Goal: Transaction & Acquisition: Book appointment/travel/reservation

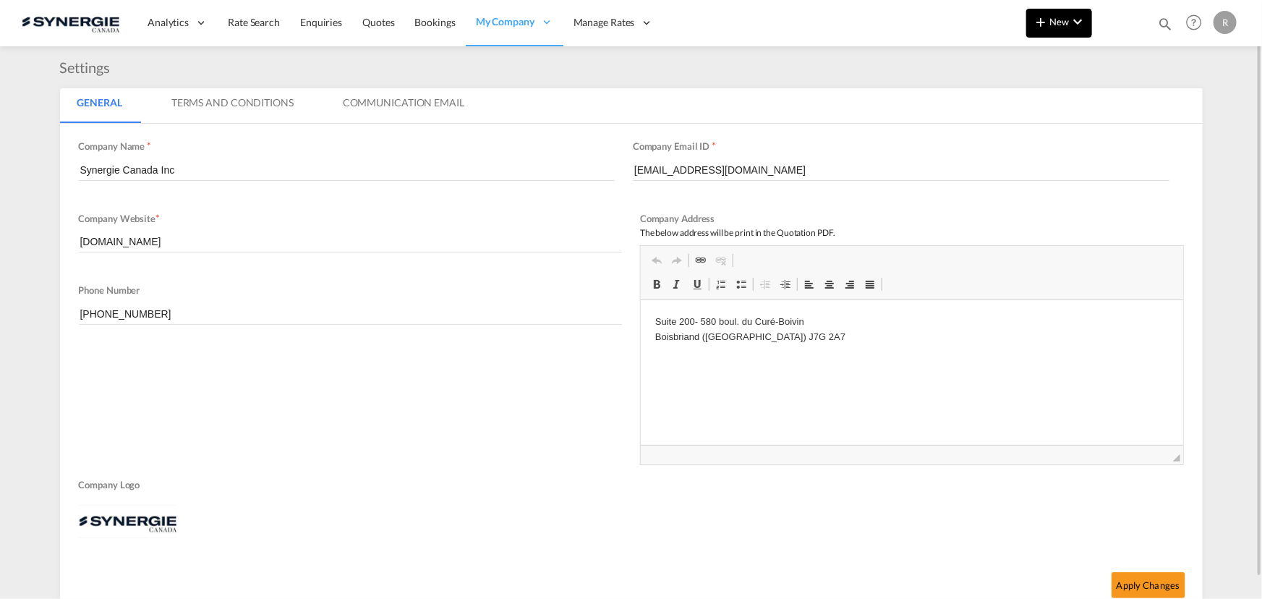
click at [1078, 23] on md-icon "icon-chevron-down" at bounding box center [1077, 21] width 17 height 17
click at [1163, 24] on md-backdrop at bounding box center [631, 299] width 1262 height 599
click at [1162, 21] on md-icon "icon-magnify" at bounding box center [1165, 24] width 16 height 16
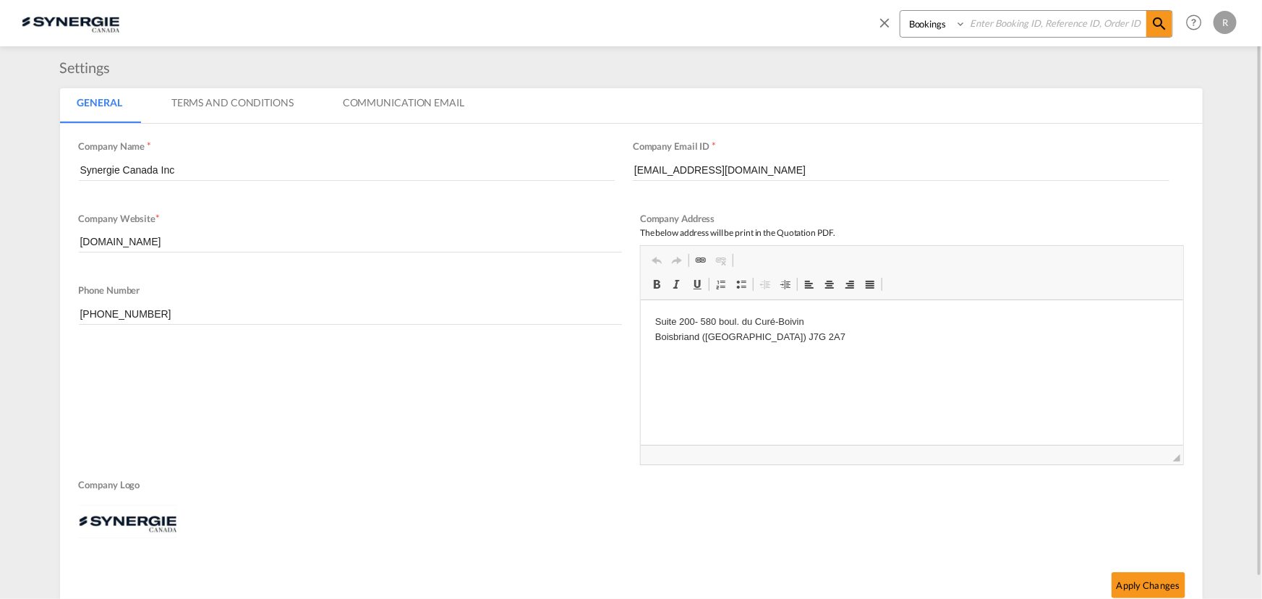
click at [932, 25] on select "Bookings Quotes Enquiries" at bounding box center [935, 24] width 69 height 26
select select "Quotes"
click at [901, 11] on select "Bookings Quotes Enquiries" at bounding box center [935, 24] width 69 height 26
click at [1028, 24] on input at bounding box center [1056, 23] width 180 height 25
type input "13893"
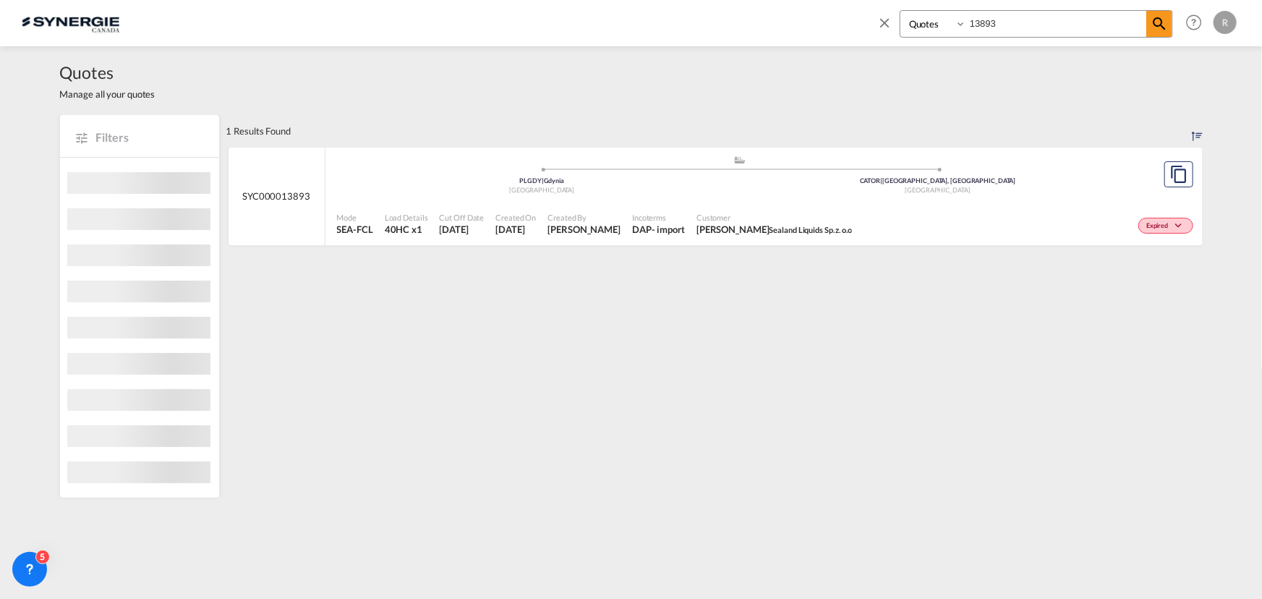
click at [697, 212] on span "Customer" at bounding box center [775, 217] width 156 height 11
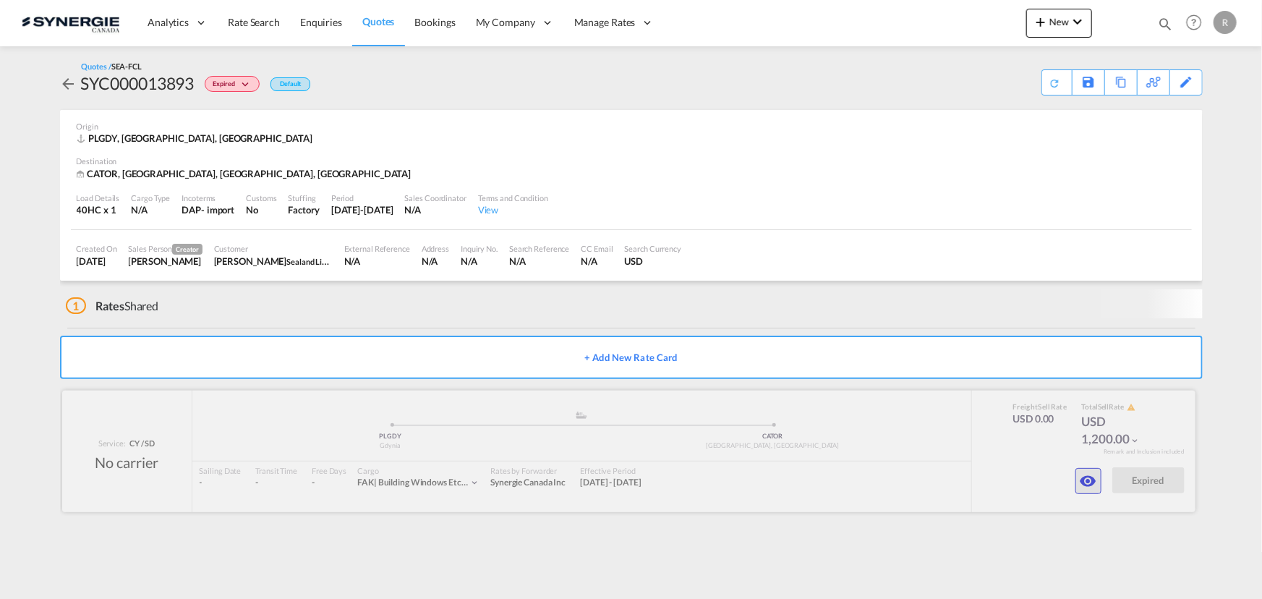
click at [1081, 482] on md-icon "icon-eye" at bounding box center [1088, 480] width 17 height 17
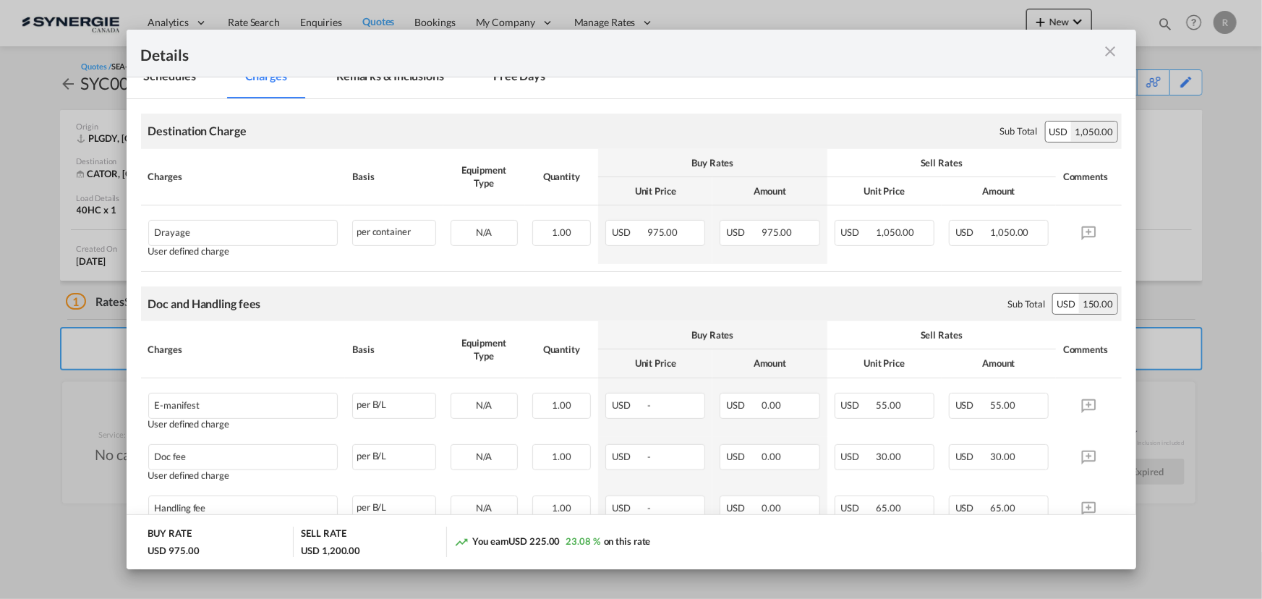
scroll to position [197, 0]
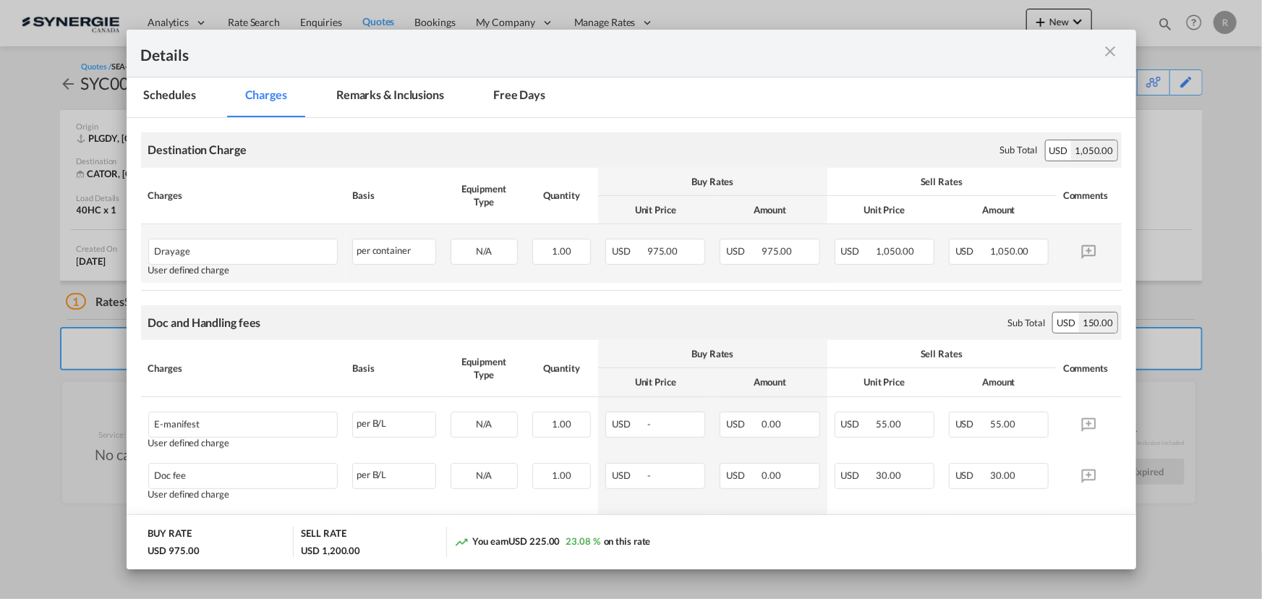
click at [973, 270] on td "USD 1,050.00" at bounding box center [999, 253] width 114 height 59
click at [383, 92] on md-tab-item "Remarks & Inclusions" at bounding box center [390, 97] width 142 height 40
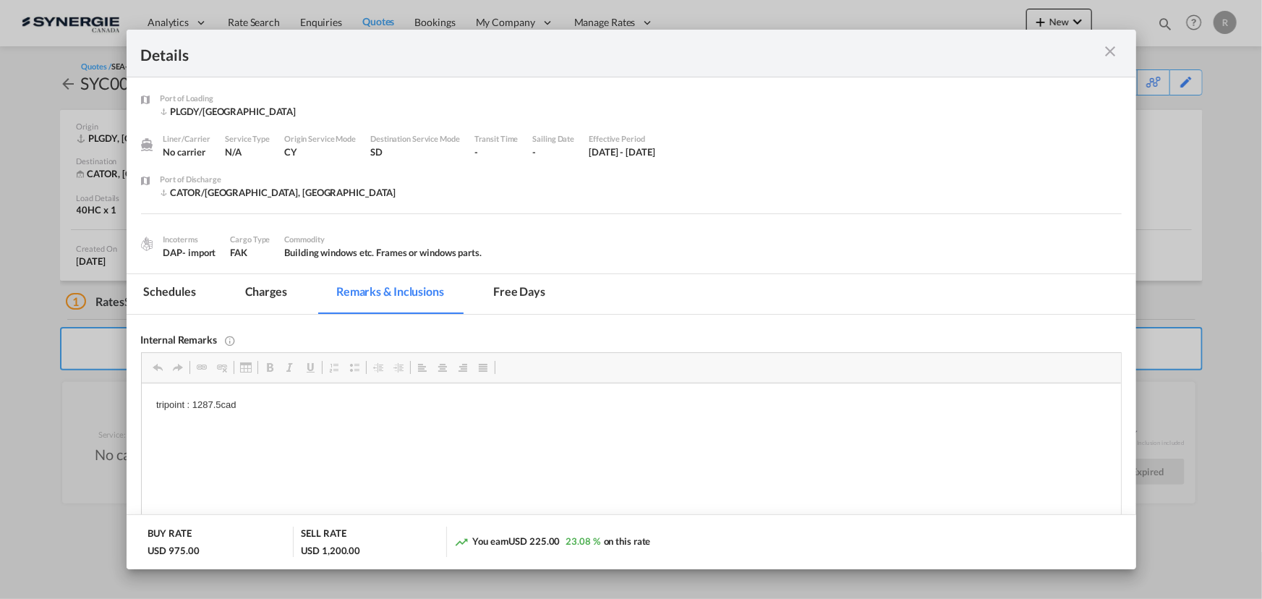
scroll to position [0, 0]
drag, startPoint x: 145, startPoint y: 402, endPoint x: 307, endPoint y: 409, distance: 161.5
copy p "tripoint : 1287.5cad"
click at [279, 295] on md-tab-item "Charges" at bounding box center [266, 294] width 77 height 40
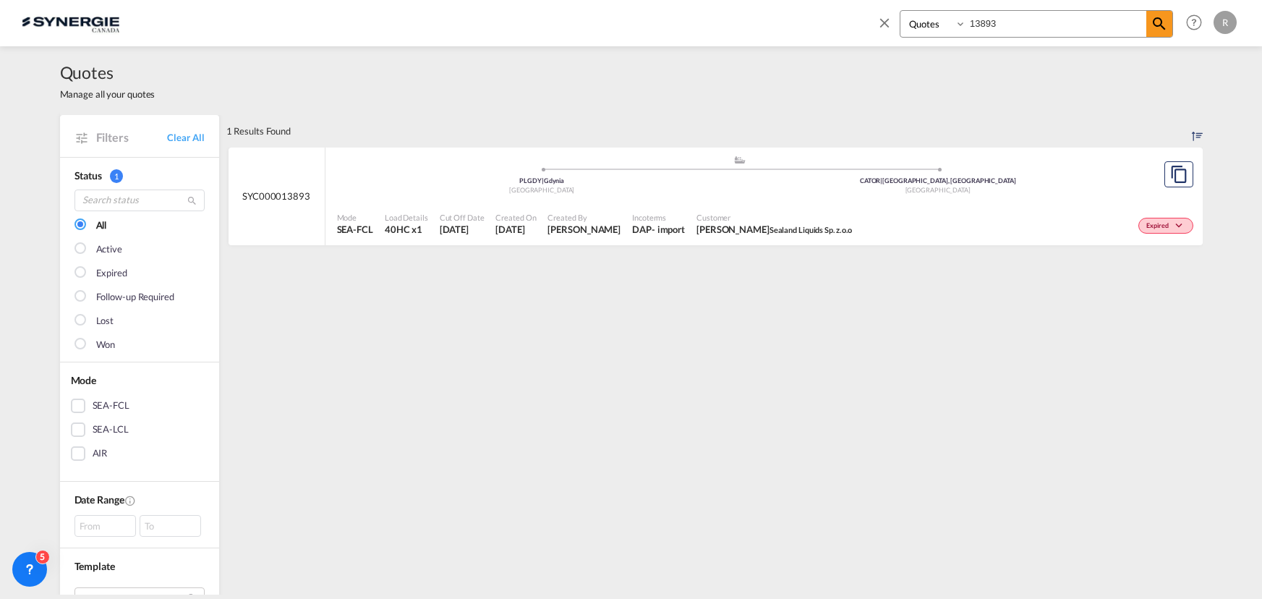
select select "Quotes"
drag, startPoint x: 1020, startPoint y: 18, endPoint x: 788, endPoint y: 2, distance: 232.0
click at [788, 2] on div "Bookings Quotes Enquiries 13893 Help Resources Product Release R My Profile Log…" at bounding box center [631, 22] width 1219 height 45
type input "11745"
click at [810, 212] on div "Won" at bounding box center [1003, 224] width 386 height 36
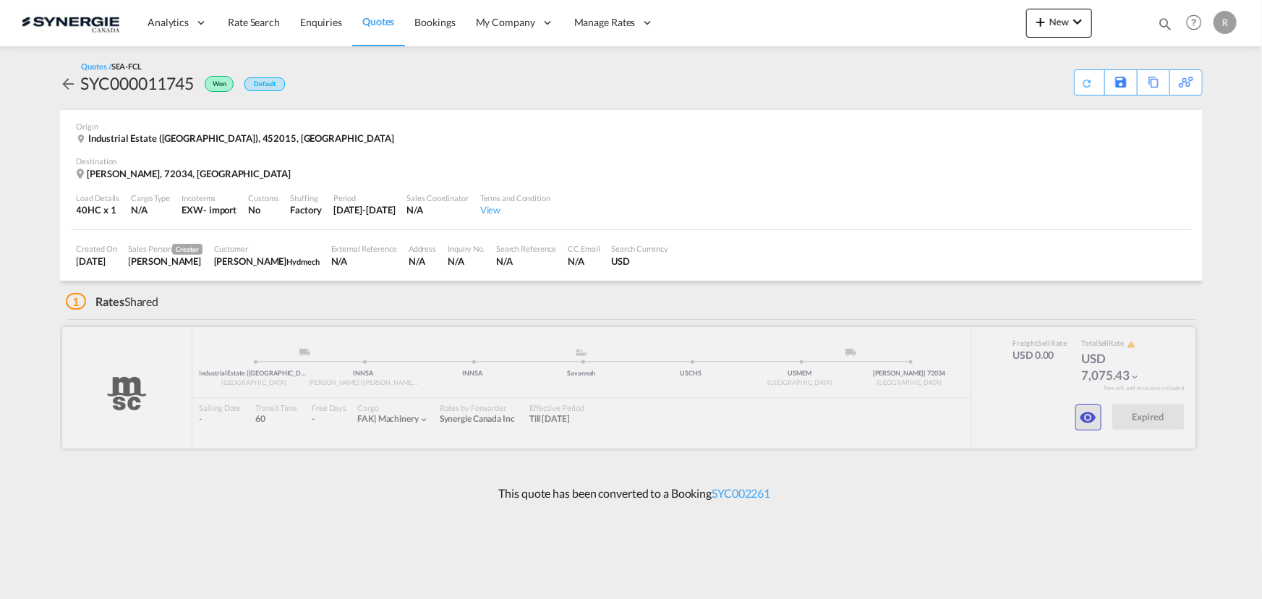
click at [1089, 423] on md-icon "icon-eye" at bounding box center [1088, 417] width 17 height 17
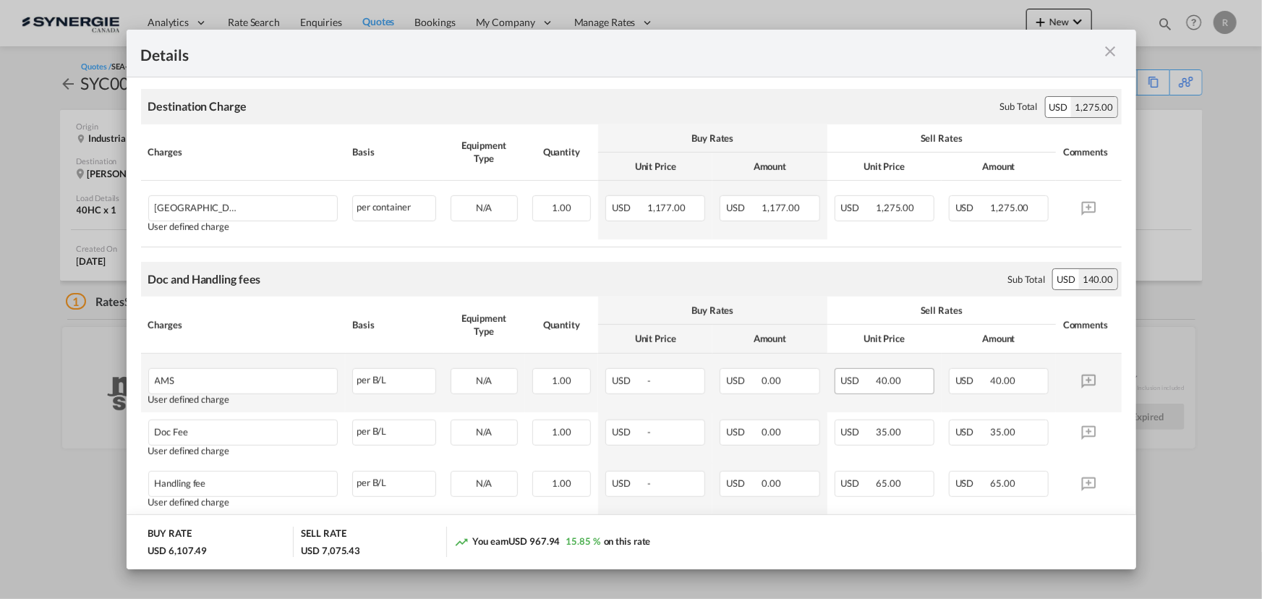
scroll to position [328, 0]
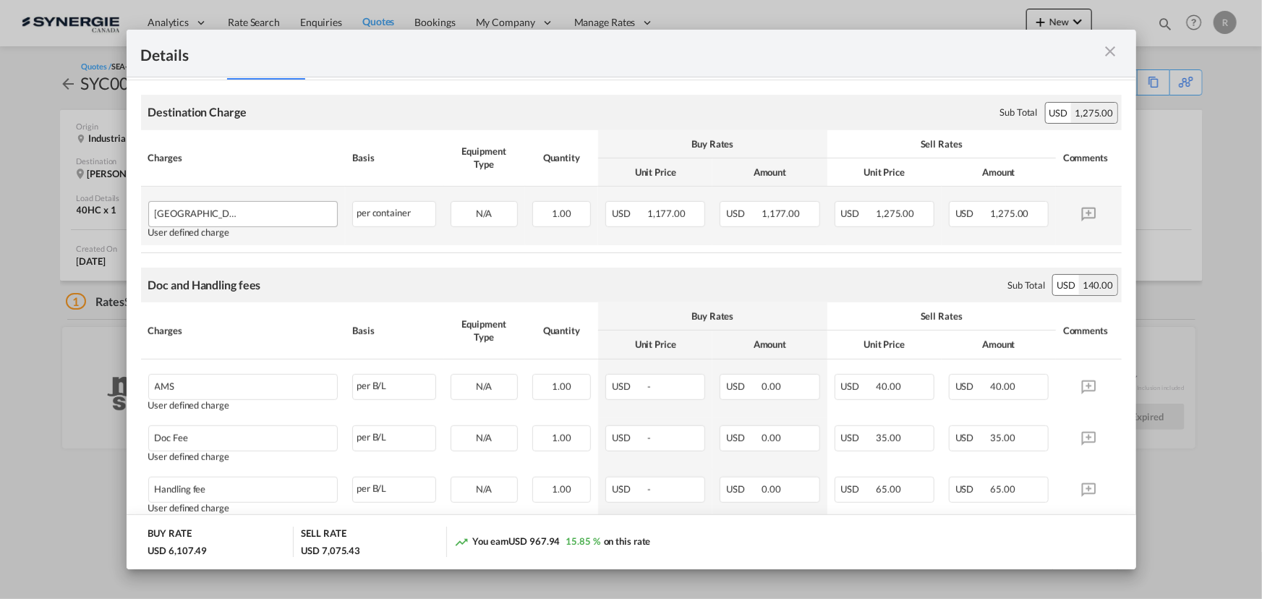
click at [256, 223] on div "Drayage at destination" at bounding box center [243, 214] width 190 height 26
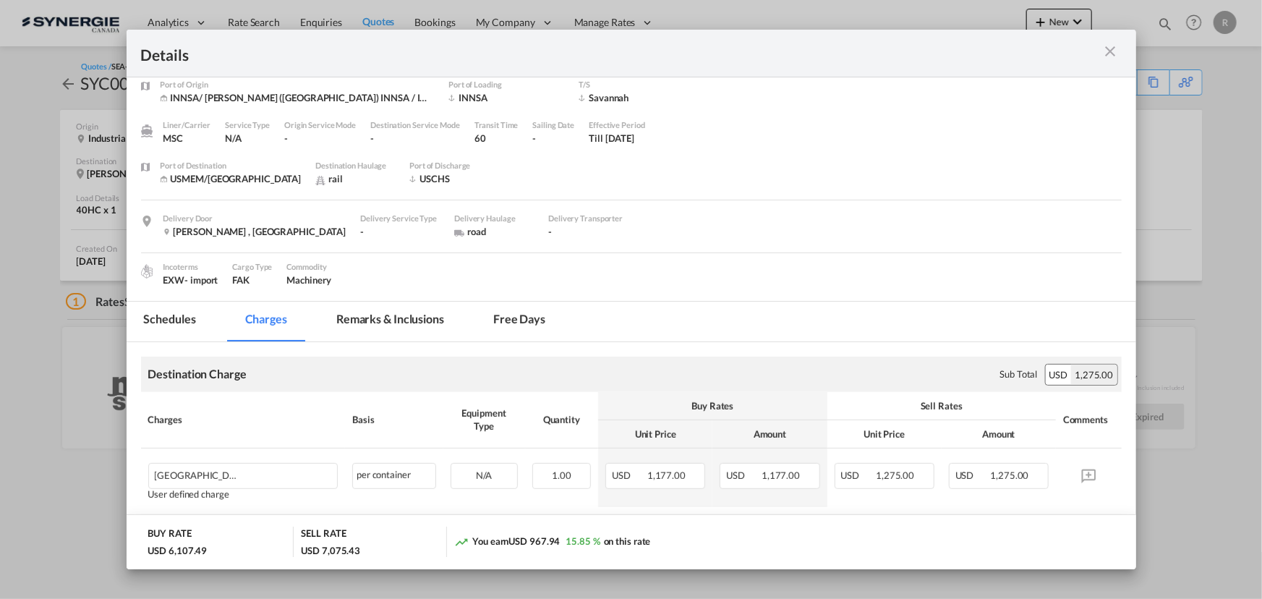
scroll to position [0, 0]
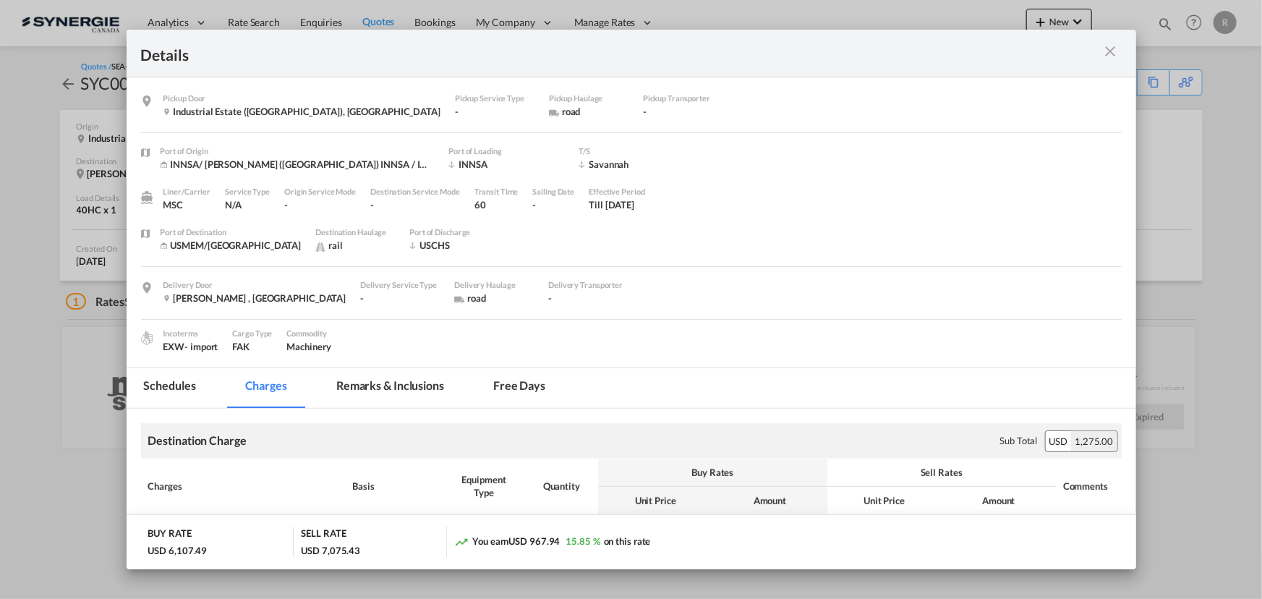
click at [404, 383] on md-tab-item "Remarks & Inclusions" at bounding box center [390, 388] width 142 height 40
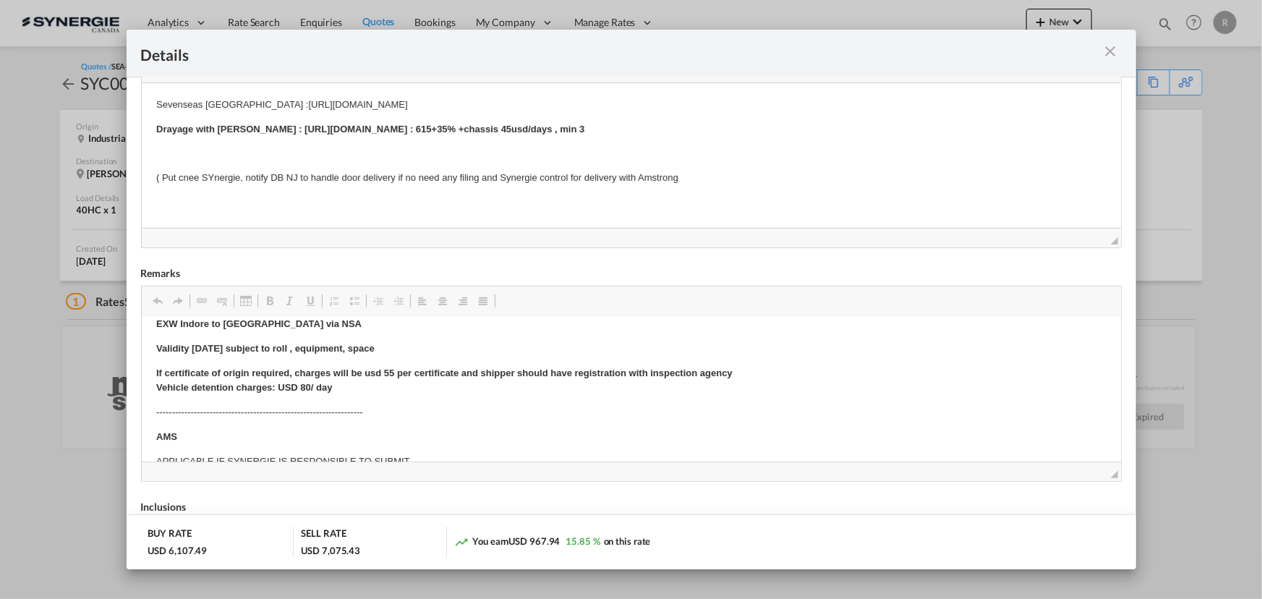
scroll to position [14, 0]
click at [1114, 46] on md-icon "icon-close m-3 fg-AAA8AD cursor" at bounding box center [1110, 51] width 17 height 17
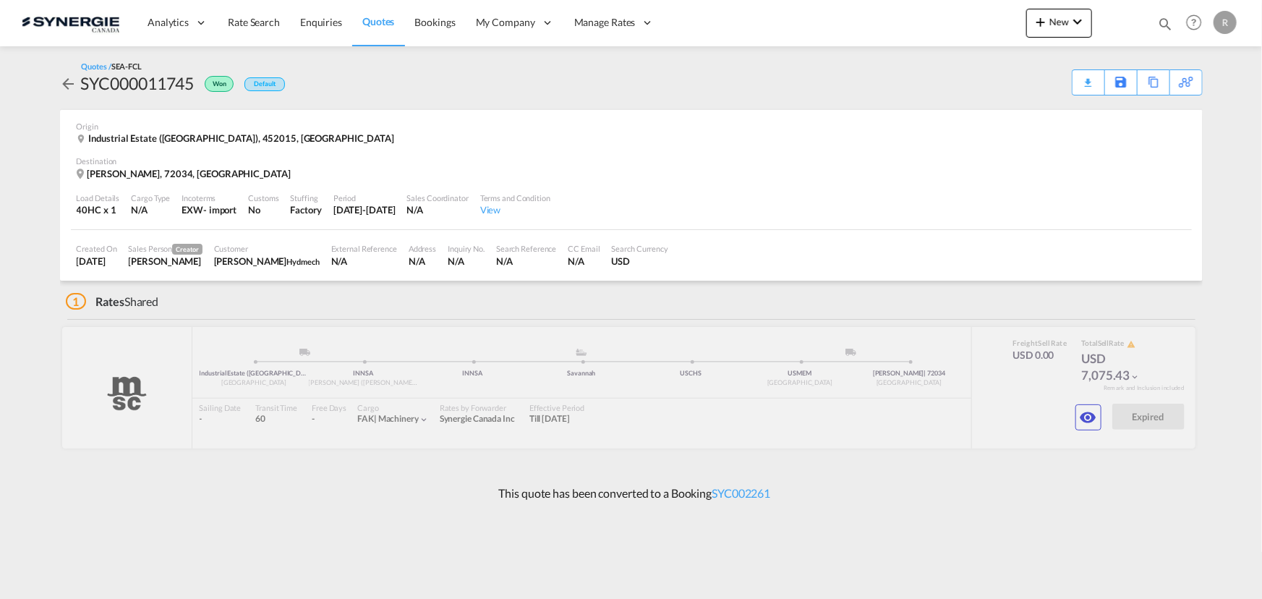
scroll to position [72, 0]
click at [1166, 23] on md-icon "icon-magnify" at bounding box center [1165, 24] width 16 height 16
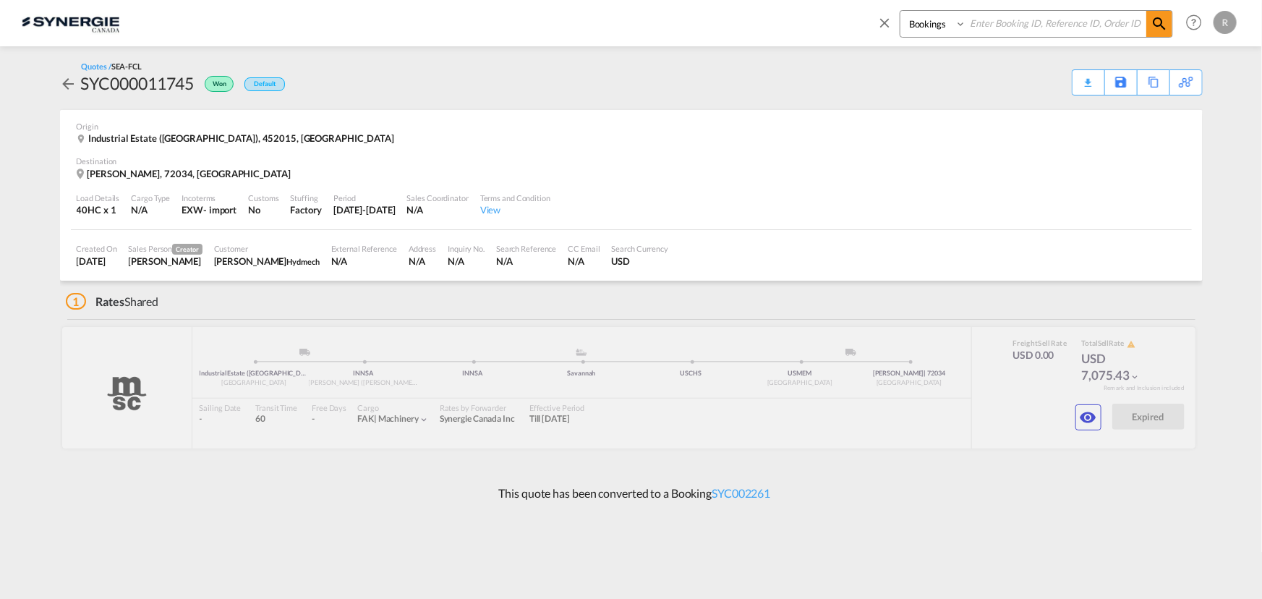
click at [943, 32] on select "Bookings Quotes Enquiries" at bounding box center [935, 24] width 69 height 26
select select "Quotes"
click at [901, 11] on select "Bookings Quotes Enquiries" at bounding box center [935, 24] width 69 height 26
click at [1000, 31] on input at bounding box center [1056, 23] width 180 height 25
type input "14883"
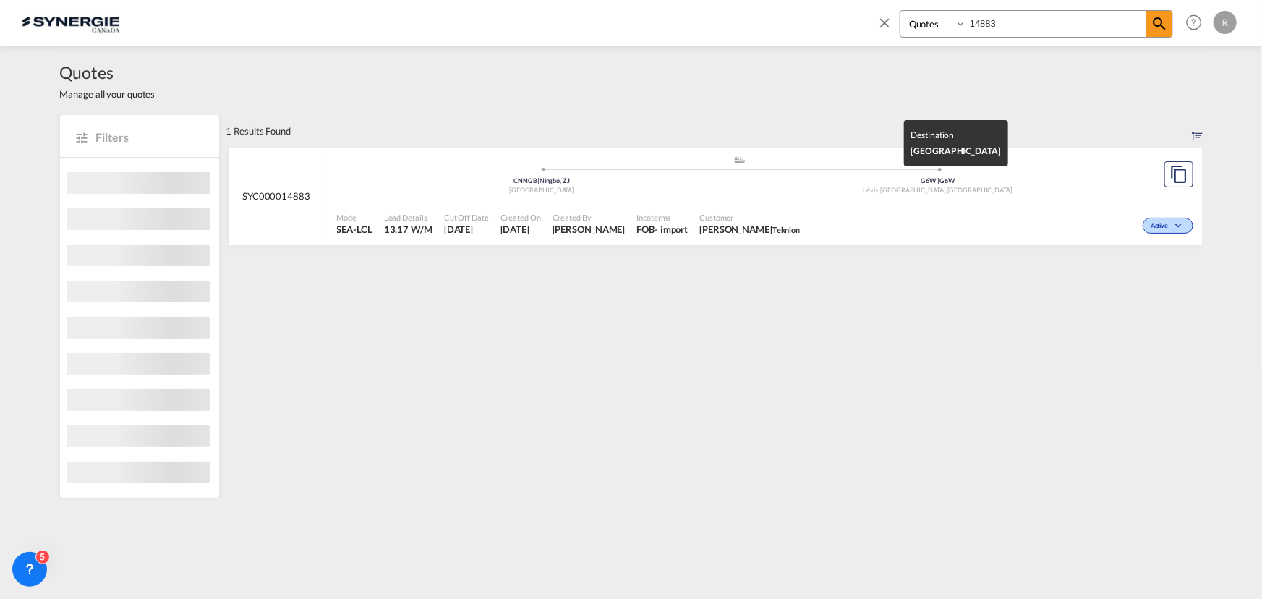
click at [1027, 187] on div "Lévis, QC , Canada" at bounding box center [938, 190] width 396 height 9
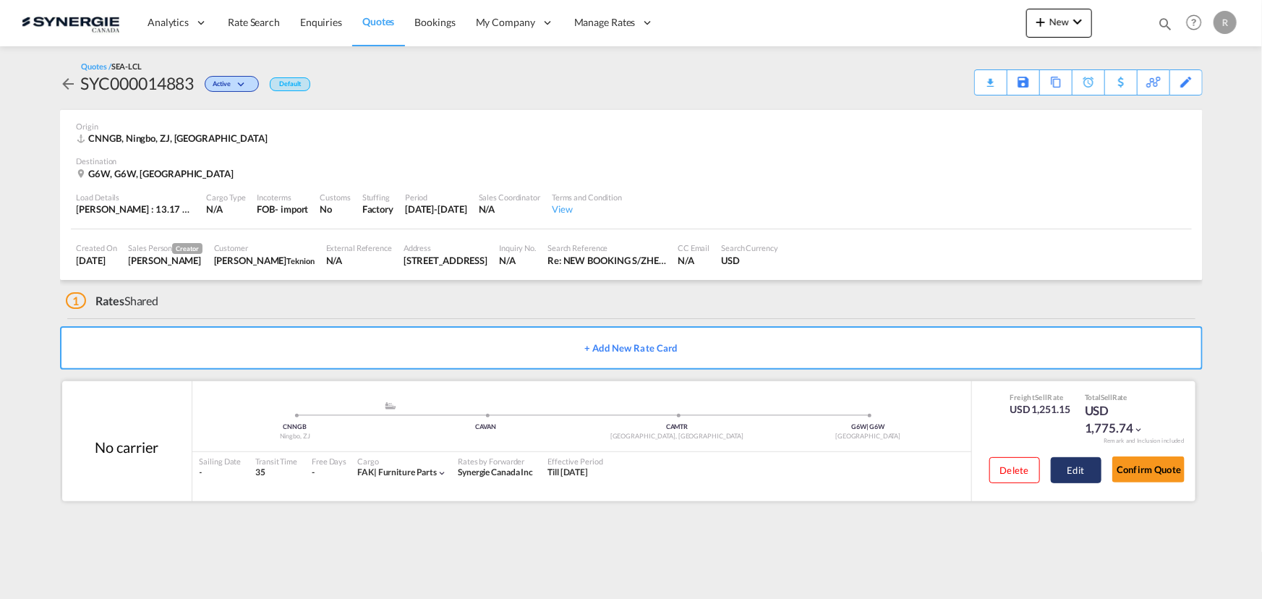
click at [1078, 477] on button "Edit" at bounding box center [1076, 470] width 51 height 26
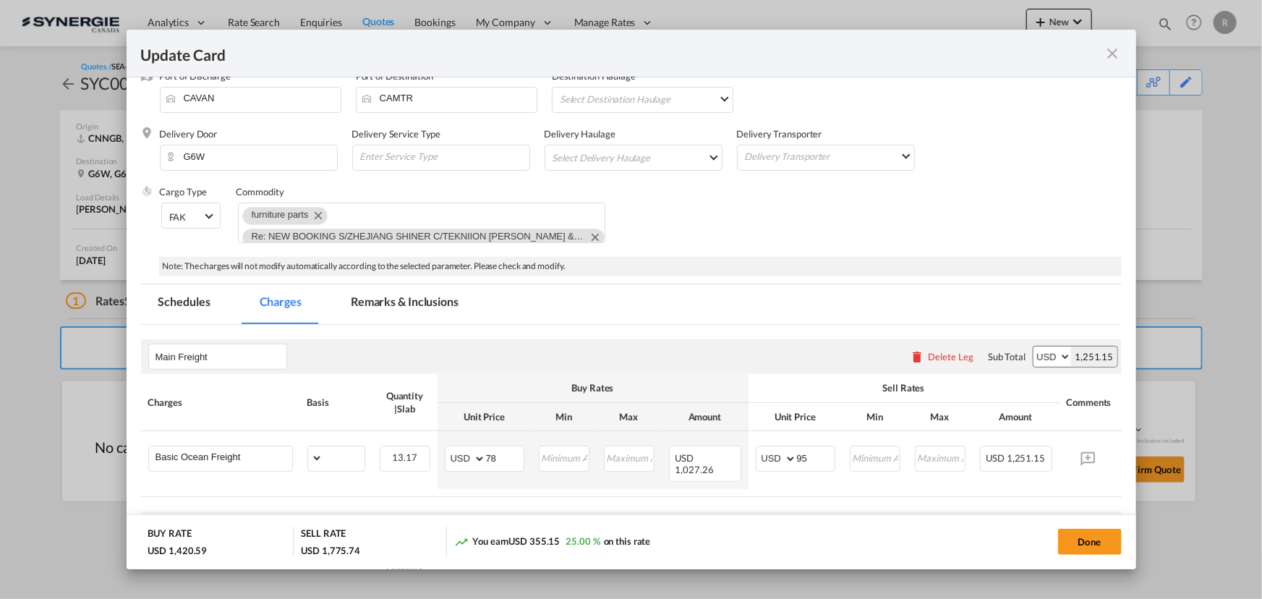
select select "per_w/m"
select select "per_hbl"
select select "per_bl"
select select "per_kg"
select select "flat"
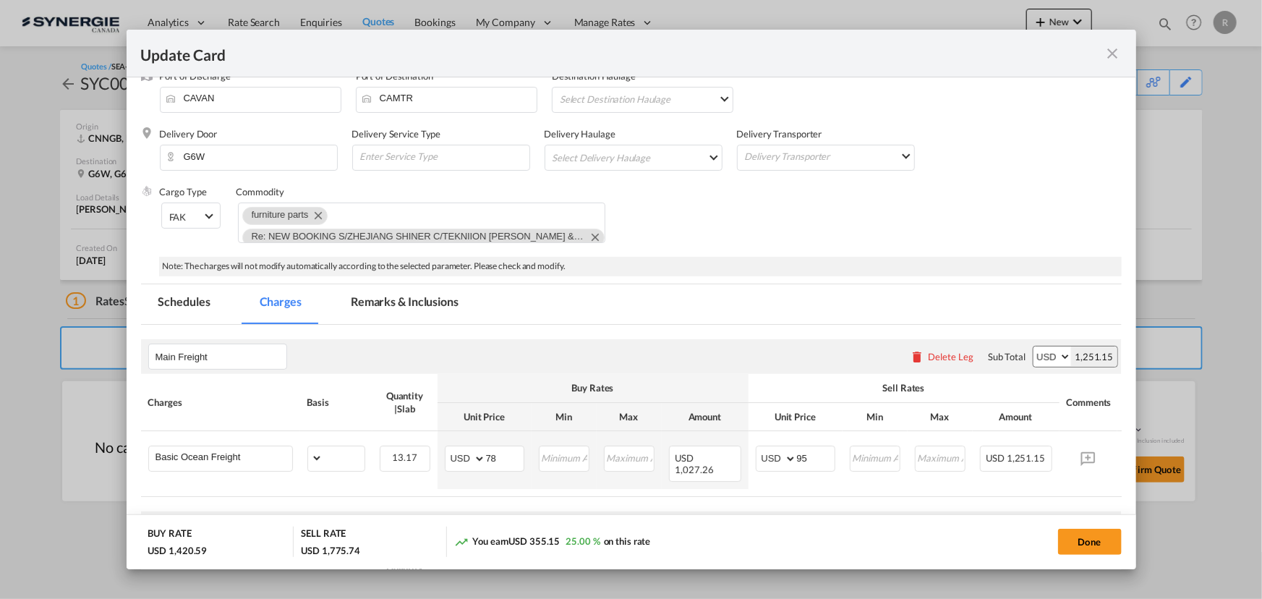
select select "per_bl"
select select "per_shipment"
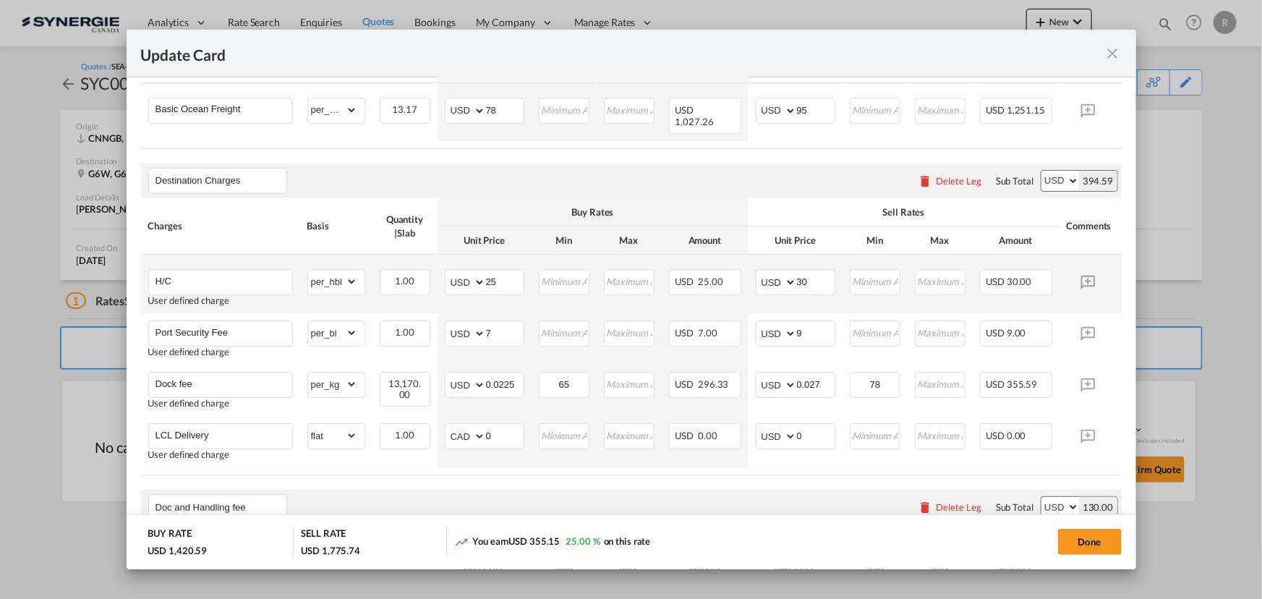
scroll to position [592, 0]
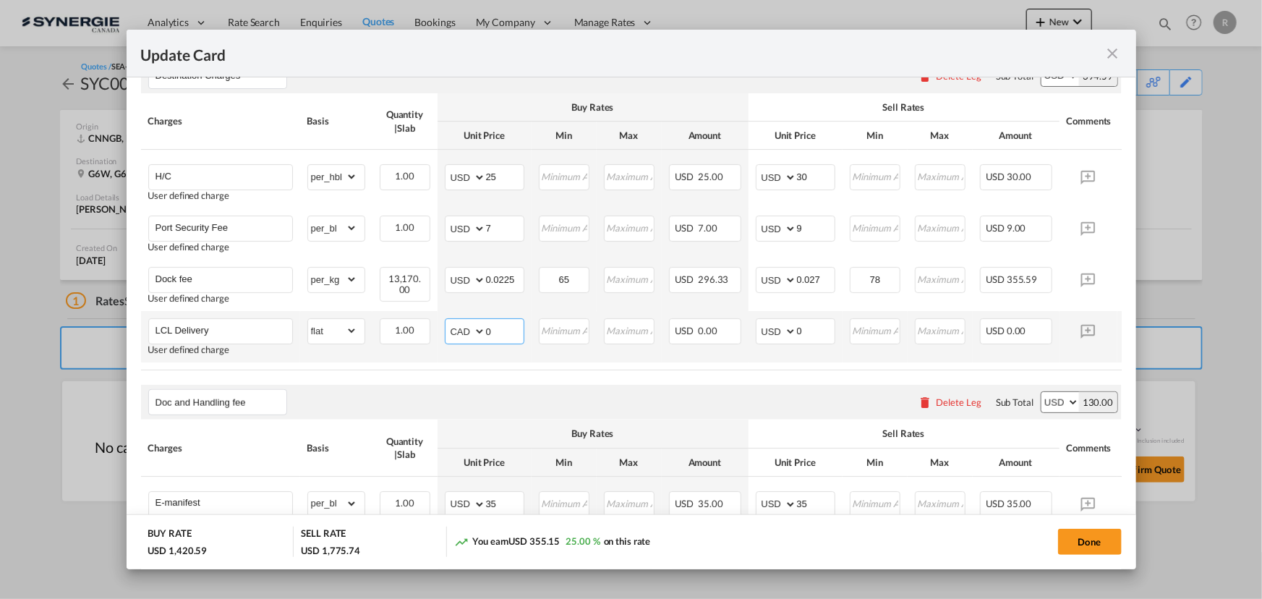
drag, startPoint x: 514, startPoint y: 323, endPoint x: 448, endPoint y: 320, distance: 65.2
click at [448, 320] on md-input-container "AED AFN ALL AMD ANG AOA ARS AUD AWG AZN BAM BBD BDT BGN BHD BIF BMD BND BOB BRL…" at bounding box center [485, 331] width 80 height 26
click at [462, 325] on select "AED AFN ALL AMD ANG AOA ARS AUD AWG AZN BAM BBD BDT BGN BHD BIF BMD BND BOB BRL…" at bounding box center [467, 331] width 38 height 20
select select "string:USD"
click at [448, 321] on select "AED AFN ALL AMD ANG AOA ARS AUD AWG AZN BAM BBD BDT BGN BHD BIF BMD BND BOB BRL…" at bounding box center [467, 331] width 38 height 20
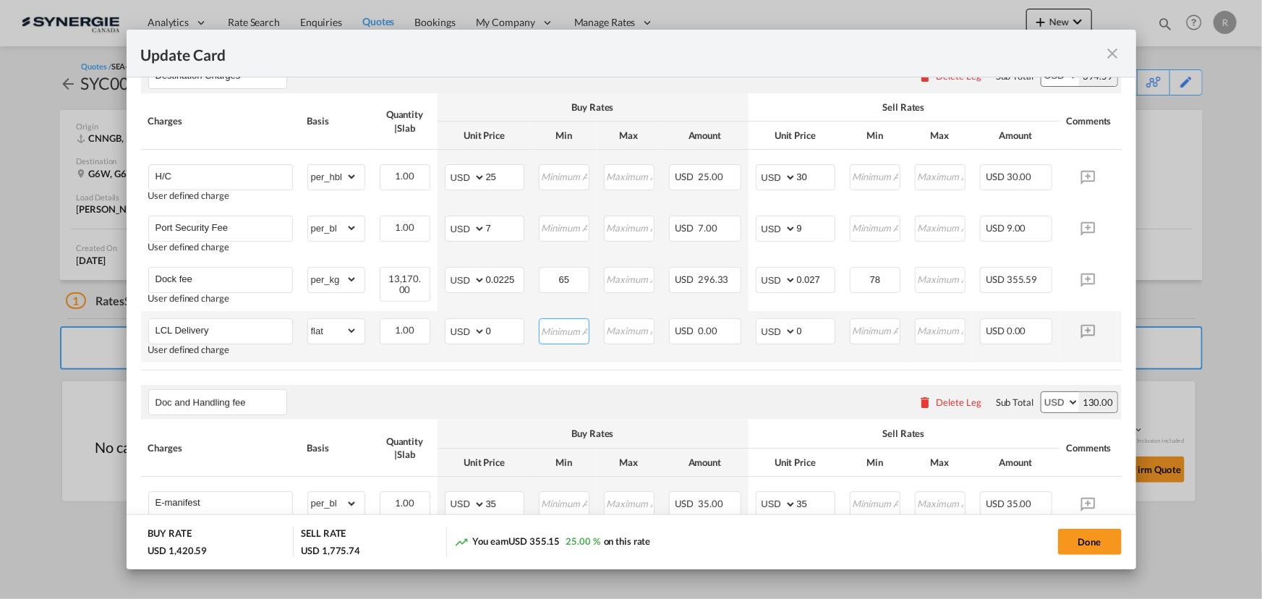
click at [579, 328] on input "Update CardPort of ..." at bounding box center [564, 330] width 48 height 22
drag, startPoint x: 503, startPoint y: 323, endPoint x: 438, endPoint y: 318, distance: 66.1
click at [438, 318] on td "AED AFN ALL AMD ANG AOA ARS AUD AWG AZN BAM BBD BDT BGN BHD BIF BMD BND BOB BRL…" at bounding box center [485, 336] width 94 height 51
type input "750"
drag, startPoint x: 737, startPoint y: 324, endPoint x: 715, endPoint y: 324, distance: 21.7
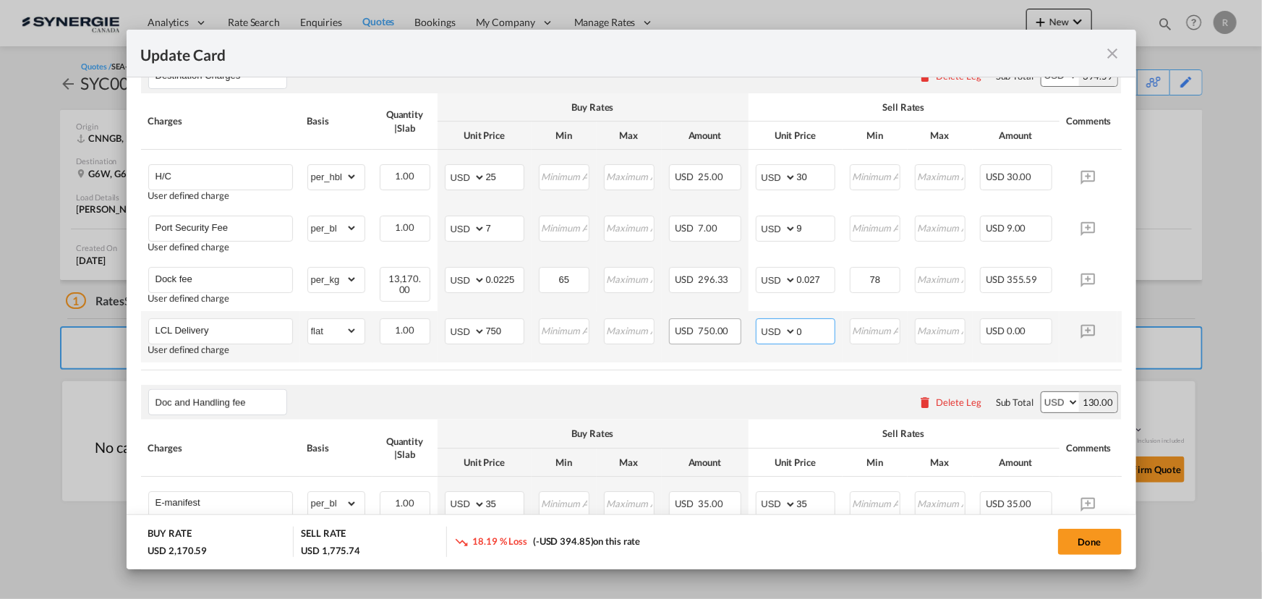
click at [715, 324] on tr "LCL Delivery User defined charge Please Enter Already Exists gross_weight volum…" at bounding box center [653, 336] width 1025 height 51
click at [833, 328] on input "0" at bounding box center [816, 330] width 38 height 22
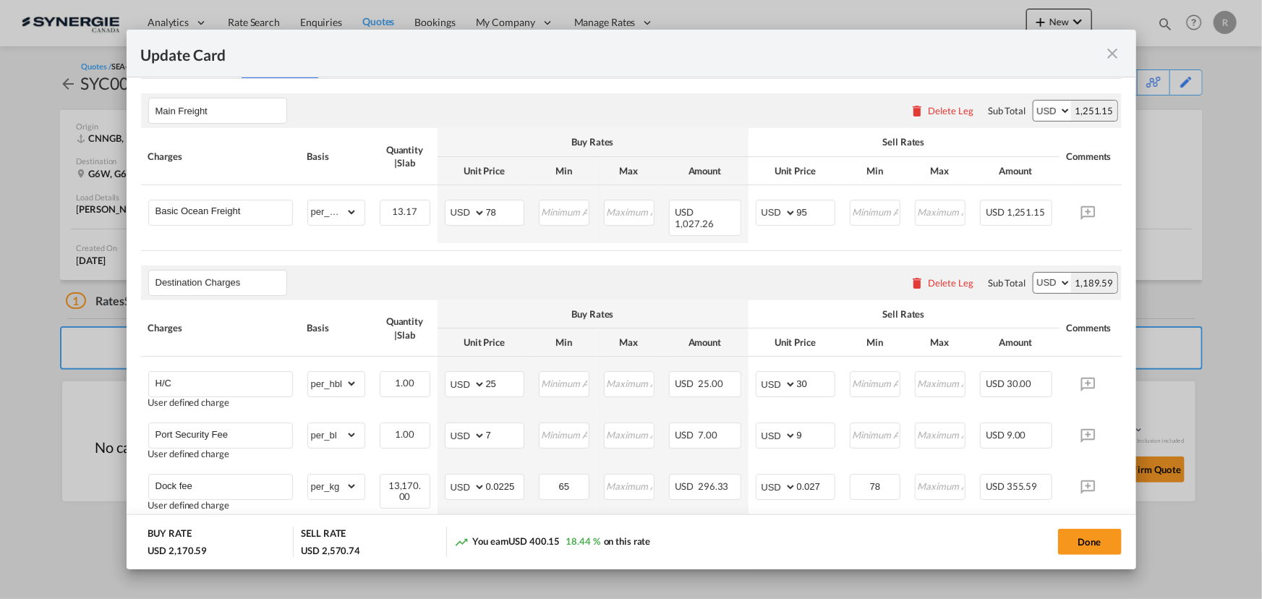
scroll to position [197, 0]
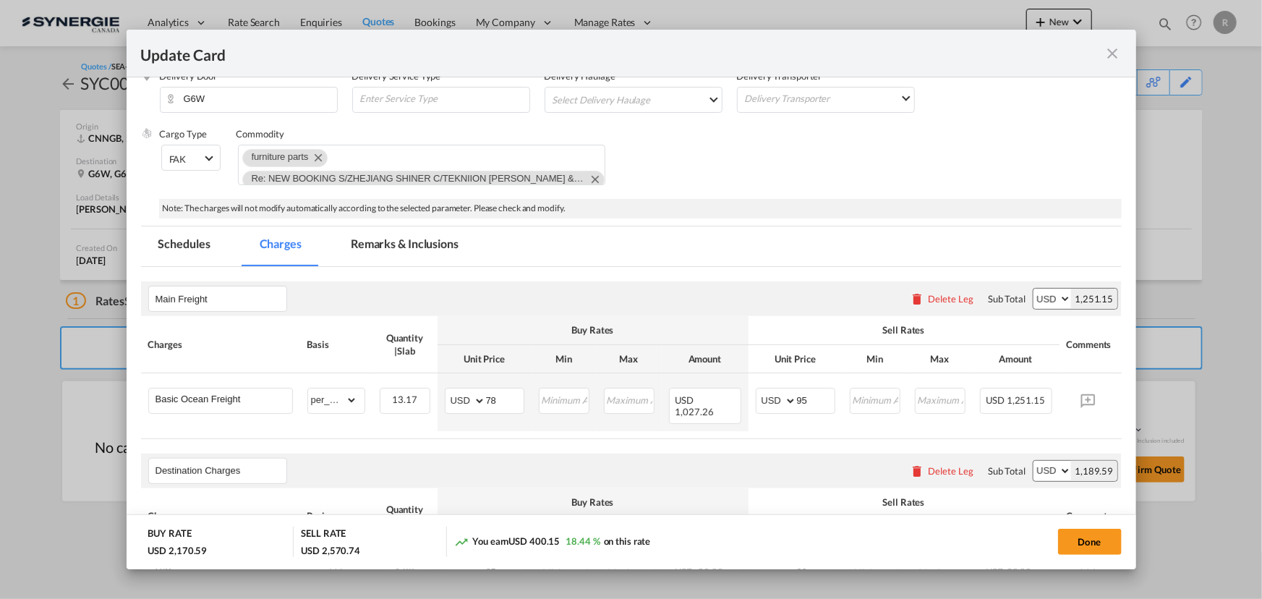
type input "795"
click at [412, 240] on md-tab-item "Remarks & Inclusions" at bounding box center [404, 246] width 142 height 40
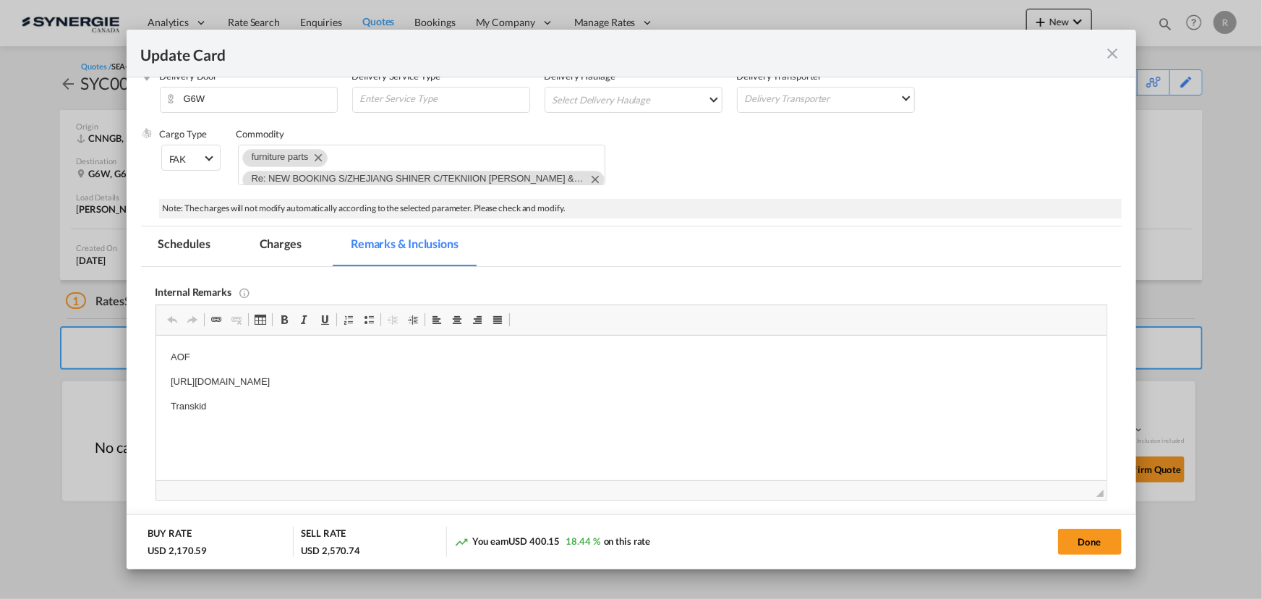
scroll to position [0, 0]
click at [239, 403] on p "Transkid" at bounding box center [631, 406] width 922 height 15
click at [1116, 549] on button "Done" at bounding box center [1090, 542] width 64 height 26
type input "29 Sep 2025"
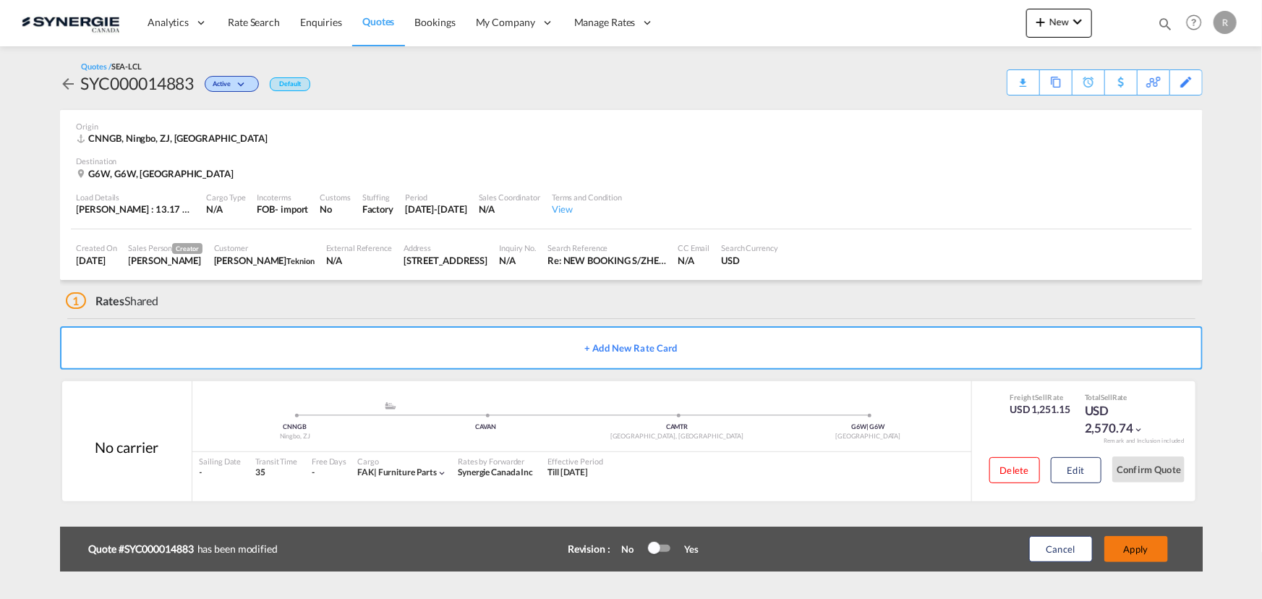
click at [1144, 557] on button "Apply" at bounding box center [1137, 549] width 64 height 26
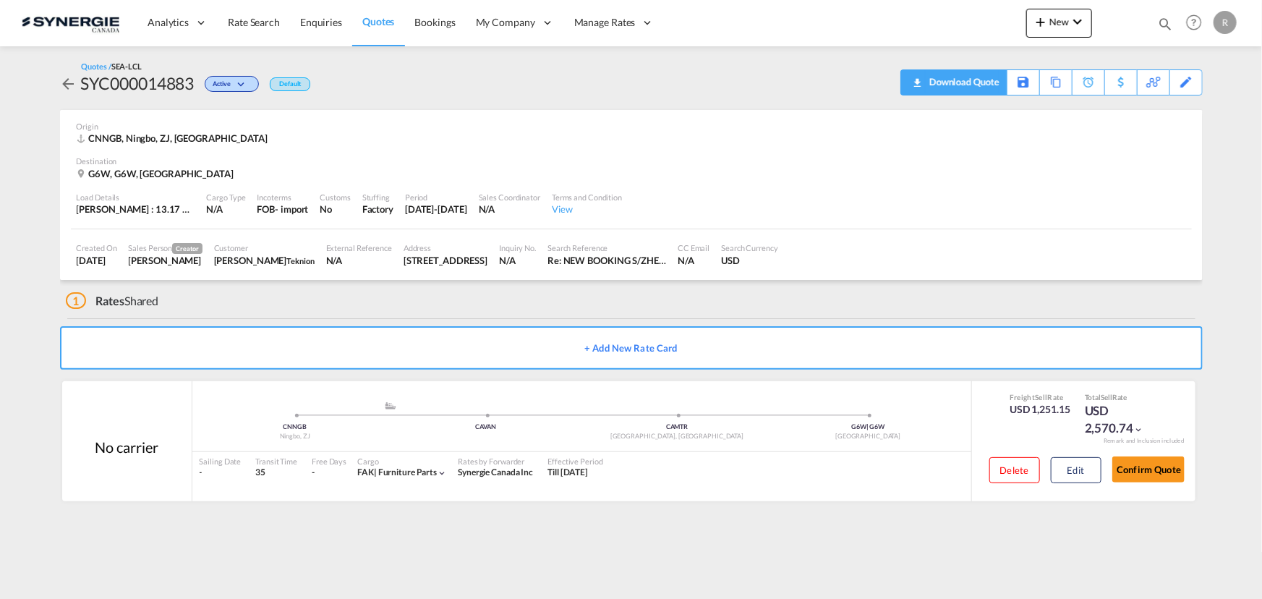
click at [929, 81] on div "Download Quote" at bounding box center [963, 81] width 74 height 23
click at [1157, 477] on button "Confirm Quote" at bounding box center [1149, 469] width 72 height 26
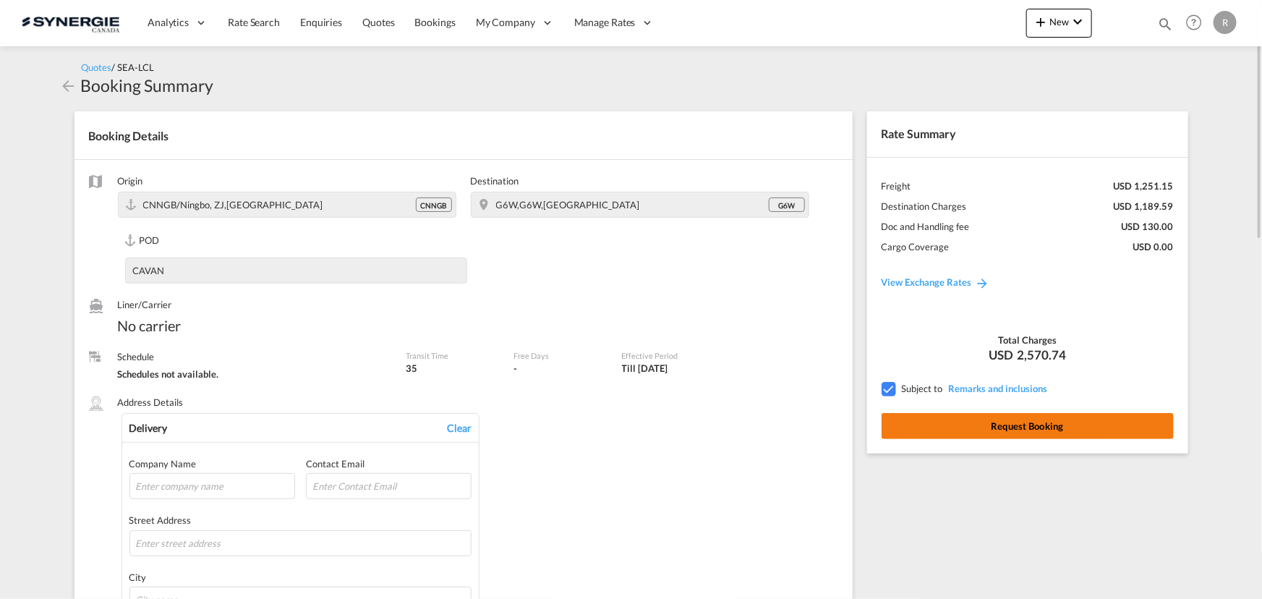
click at [999, 427] on button "Request Booking" at bounding box center [1028, 426] width 292 height 26
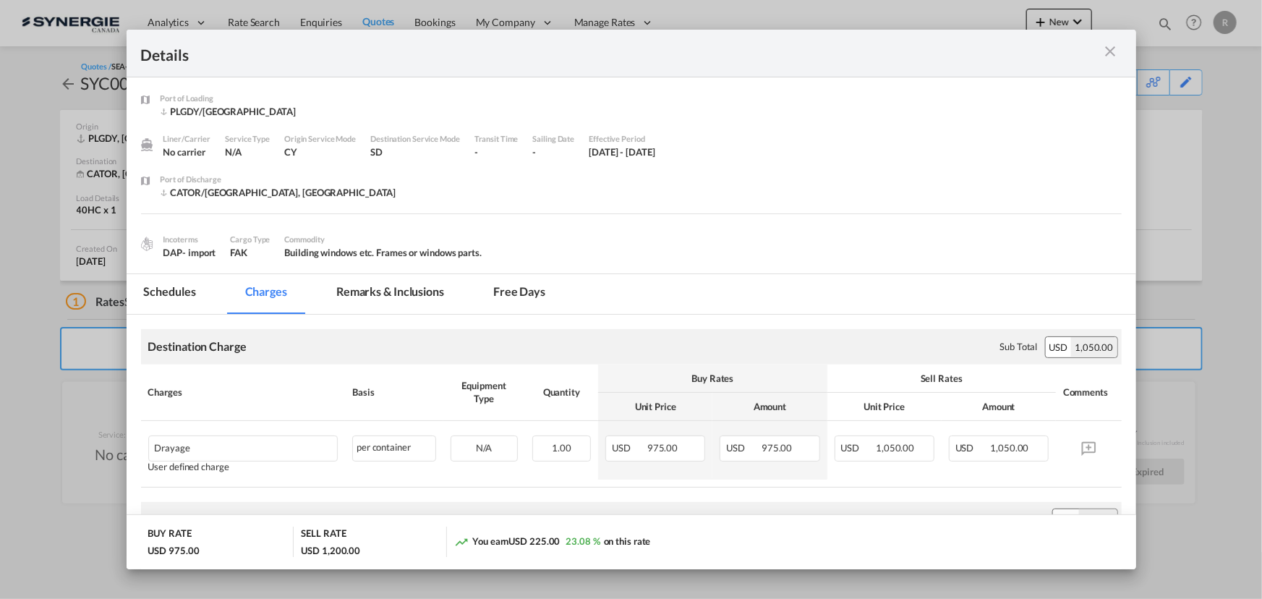
scroll to position [0, 1000]
